Goal: Transaction & Acquisition: Book appointment/travel/reservation

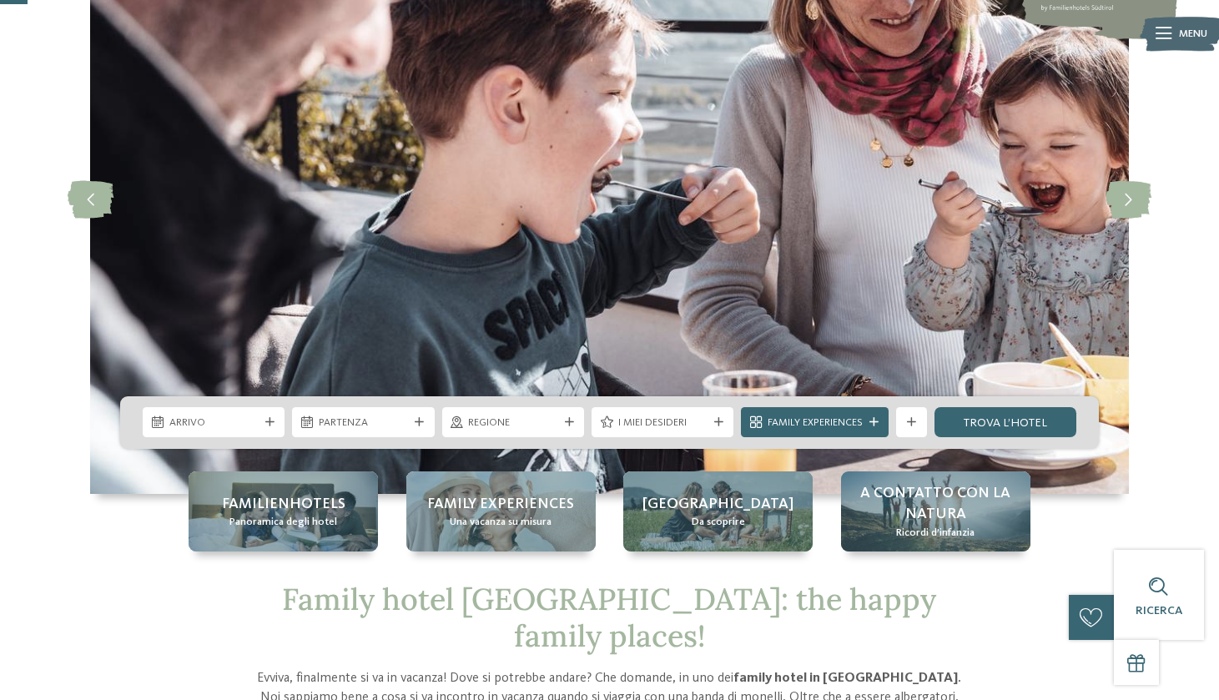
scroll to position [122, 0]
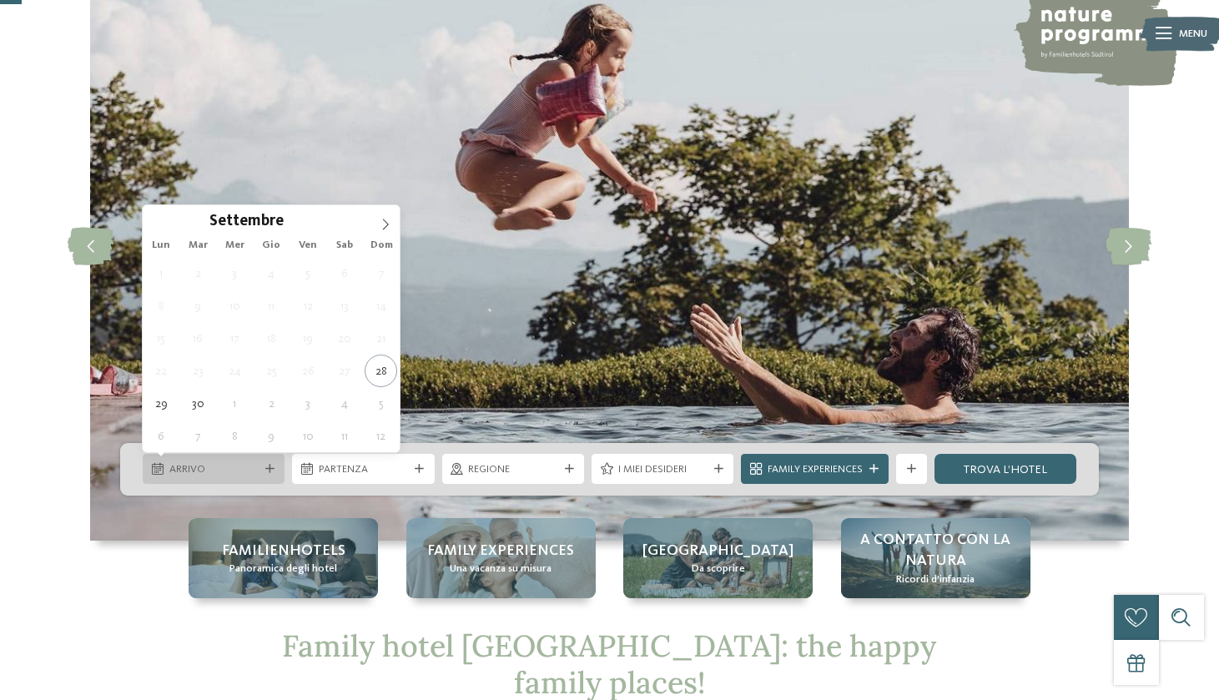
click at [226, 473] on span "Arrivo" at bounding box center [213, 469] width 89 height 15
click at [389, 214] on span at bounding box center [385, 219] width 28 height 28
click at [387, 214] on span at bounding box center [385, 219] width 28 height 28
type input "****"
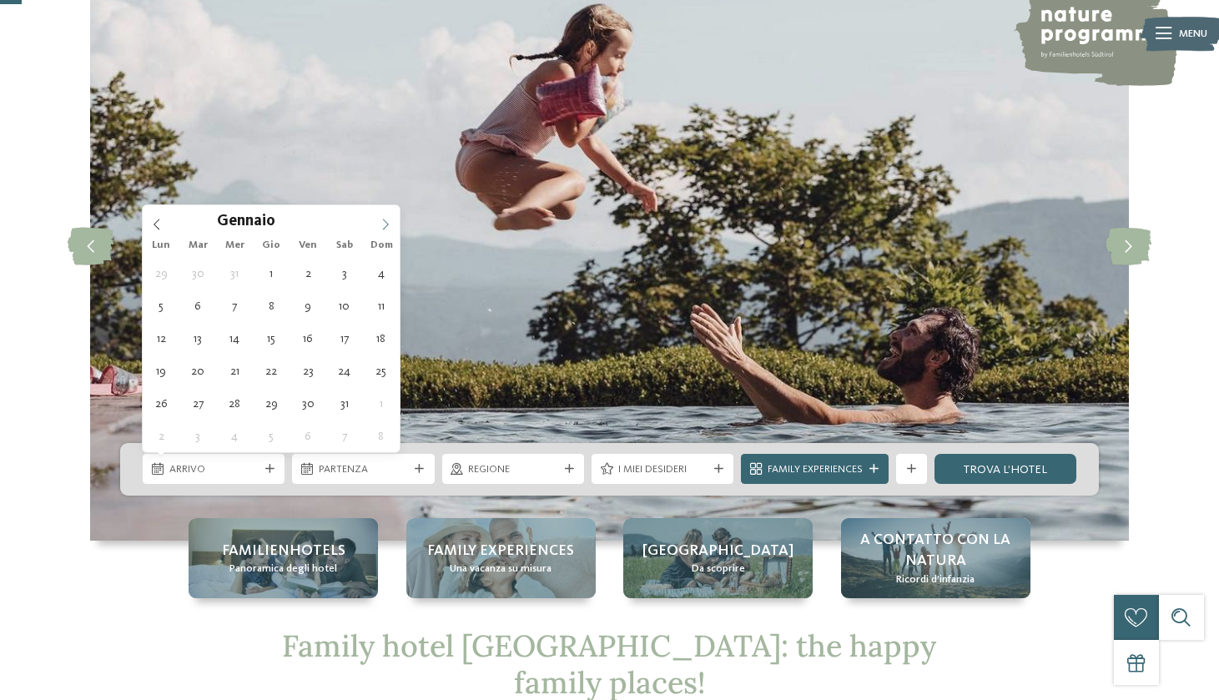
click at [387, 214] on span at bounding box center [385, 219] width 28 height 28
type div "[DATE]"
type input "****"
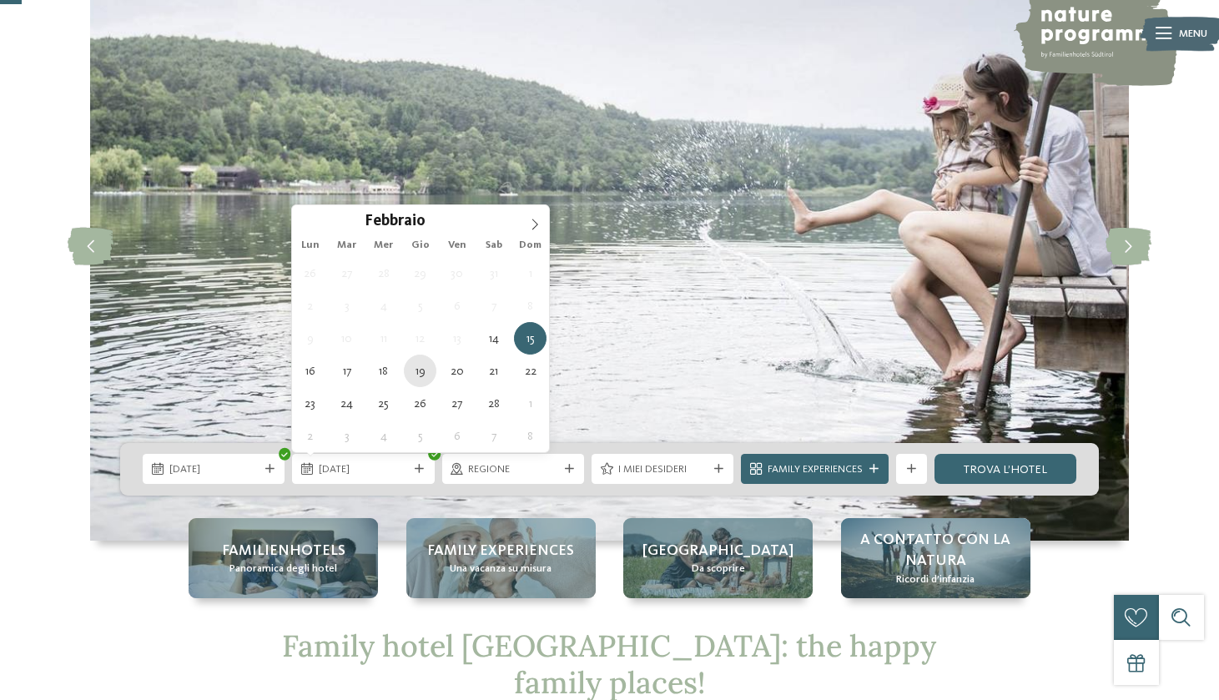
type div "[DATE]"
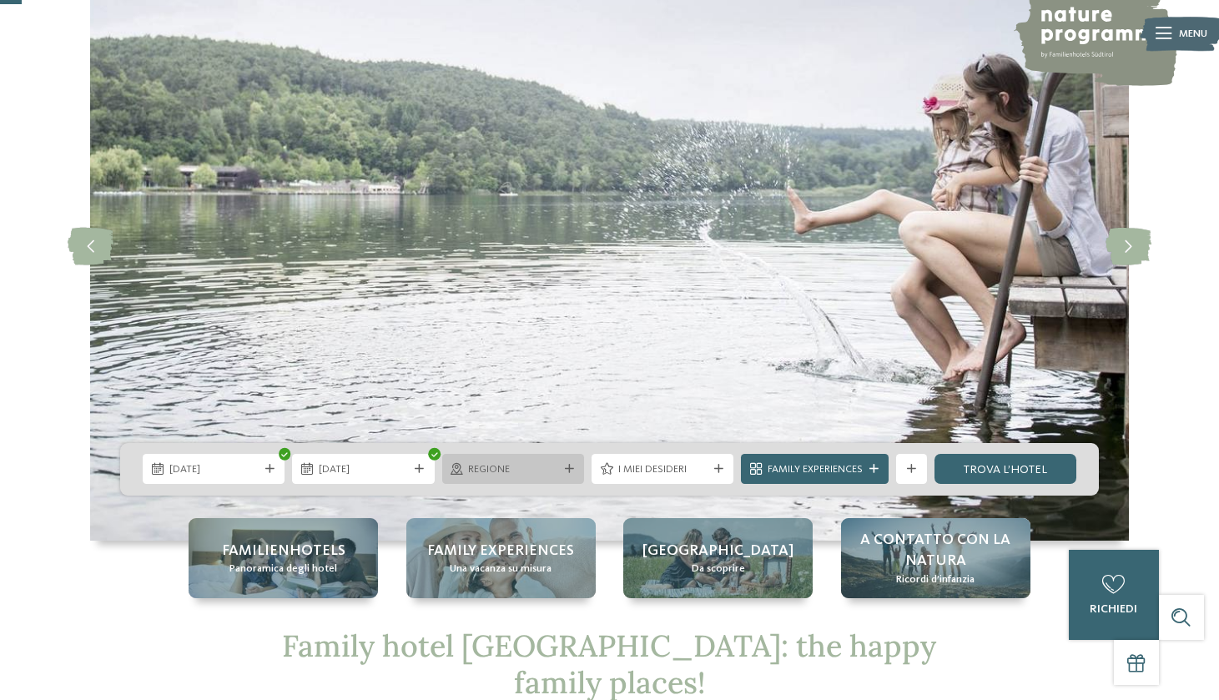
click at [568, 472] on icon at bounding box center [569, 469] width 9 height 9
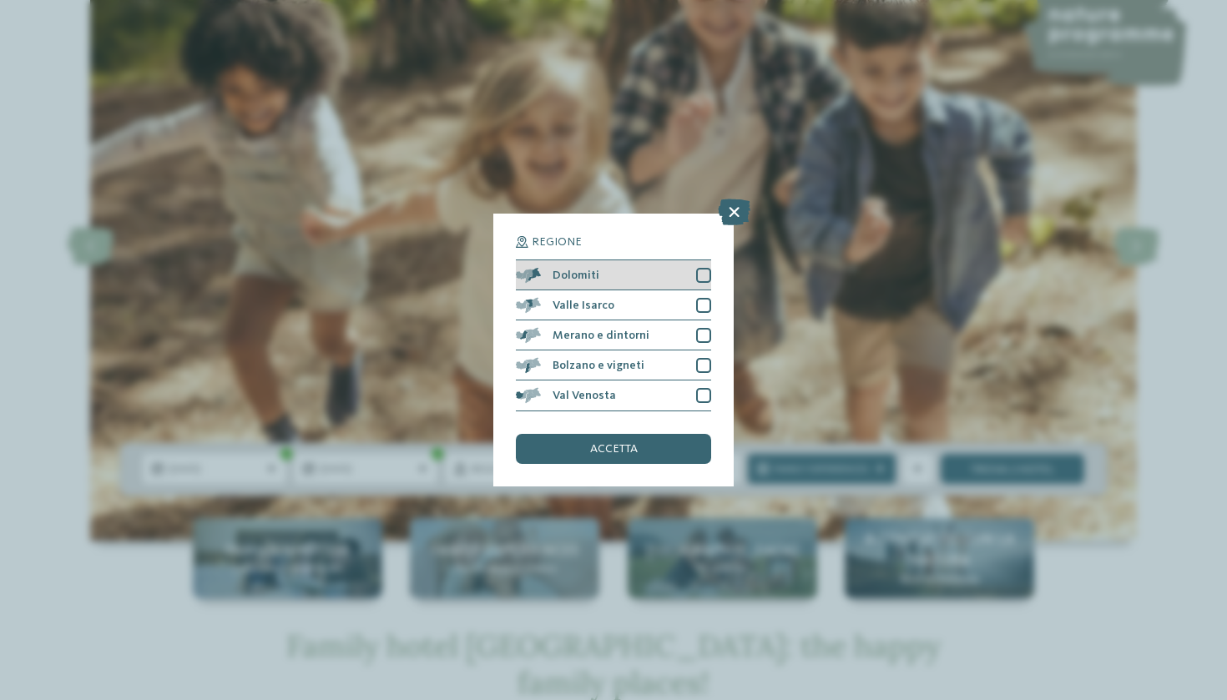
click at [704, 268] on div at bounding box center [703, 275] width 15 height 15
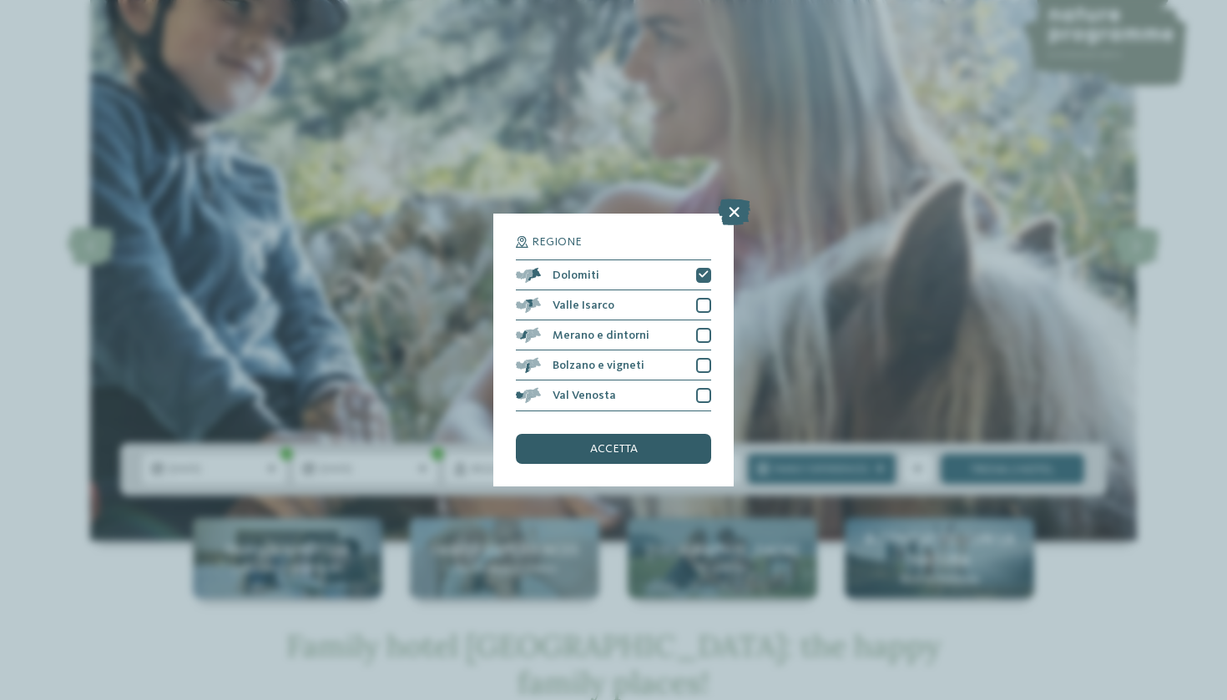
click at [631, 443] on span "accetta" at bounding box center [614, 449] width 48 height 12
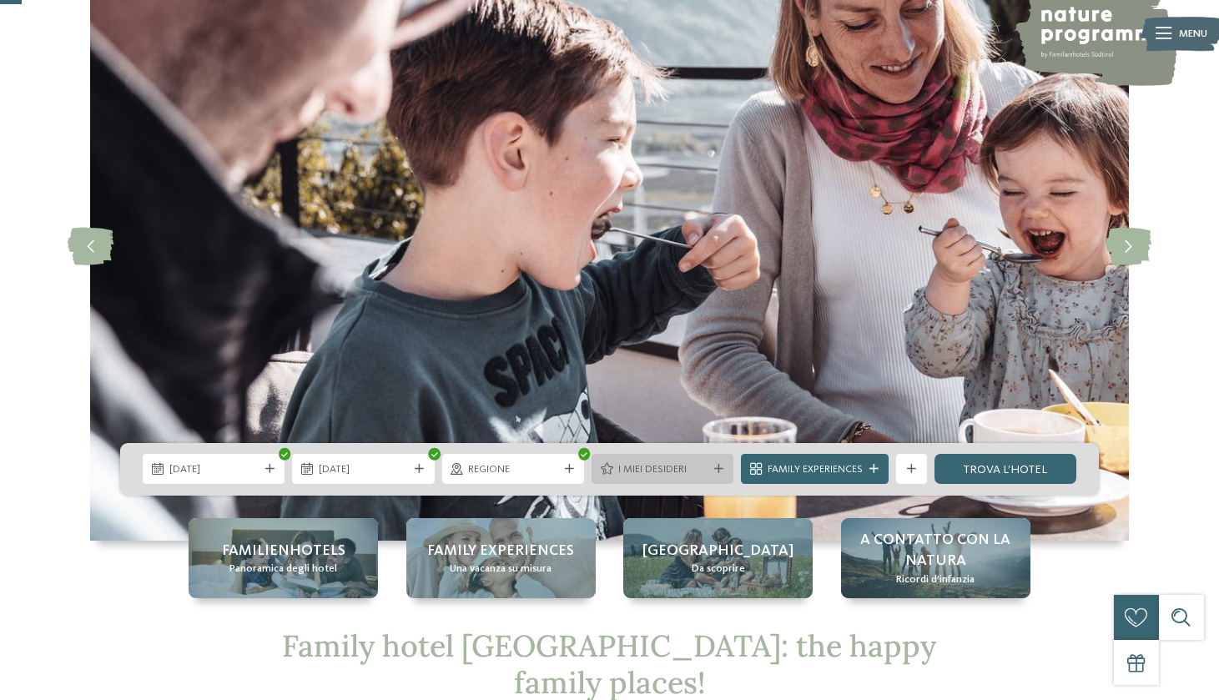
click at [682, 477] on div "I miei desideri" at bounding box center [663, 469] width 142 height 30
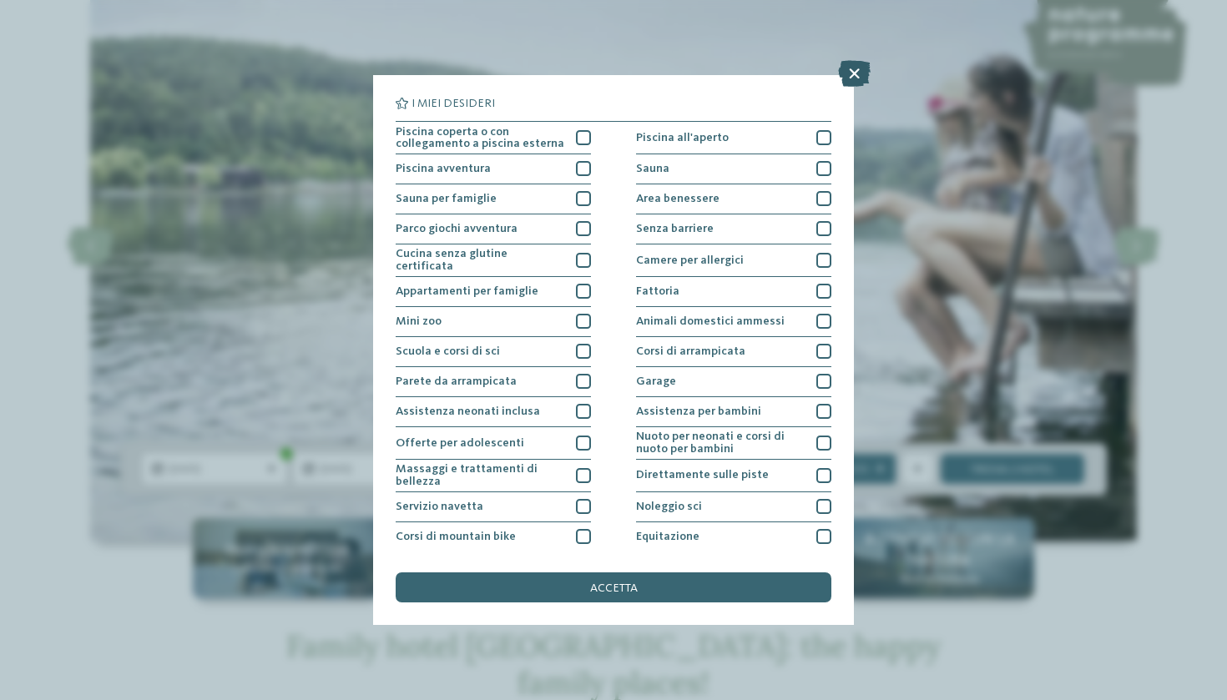
click at [862, 85] on icon at bounding box center [854, 73] width 33 height 27
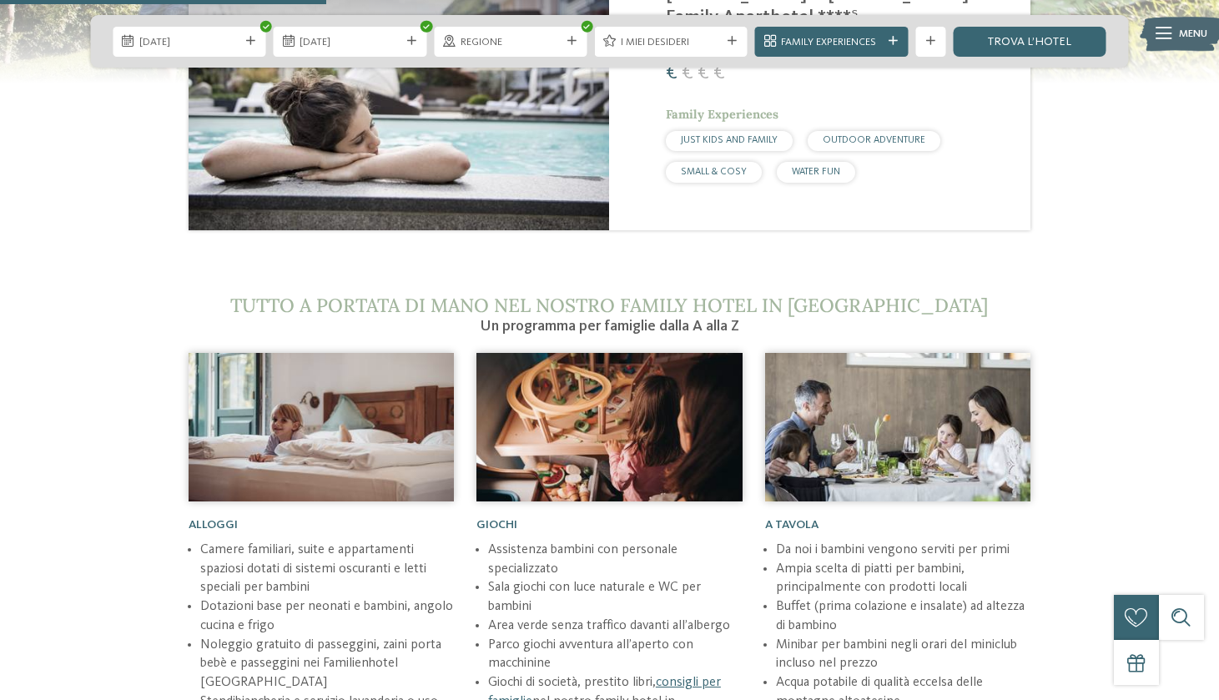
scroll to position [1151, 0]
